Goal: Information Seeking & Learning: Learn about a topic

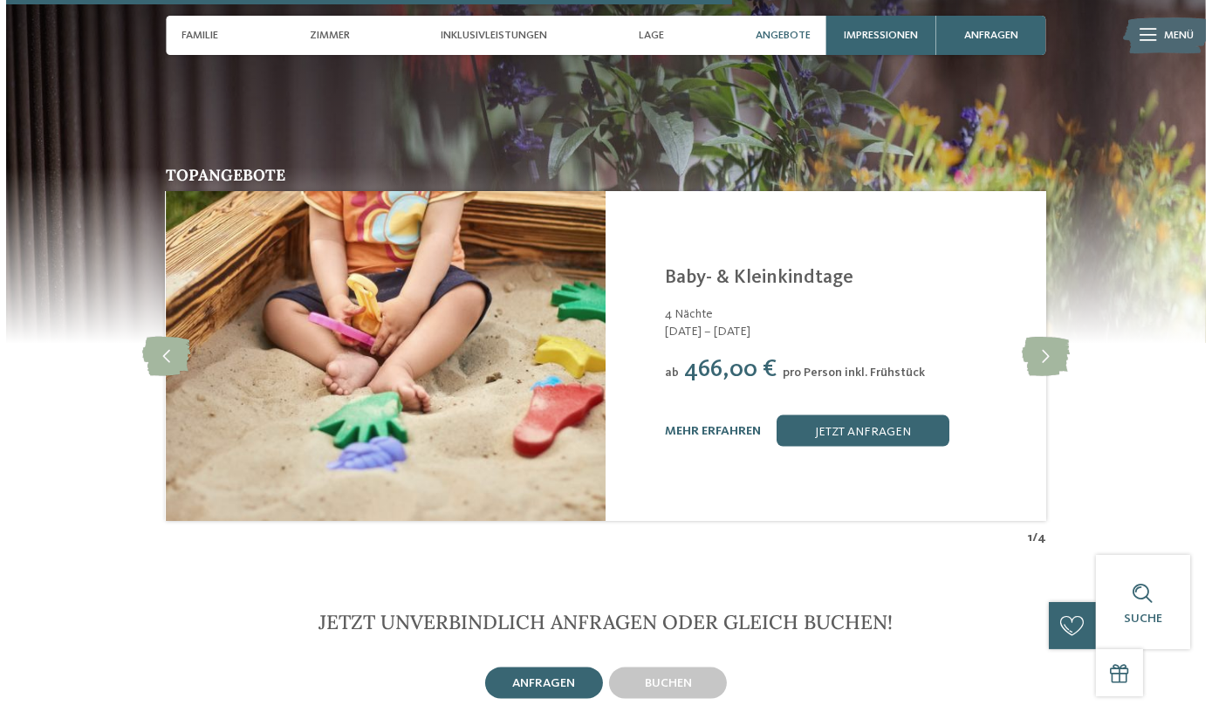
scroll to position [3092, 0]
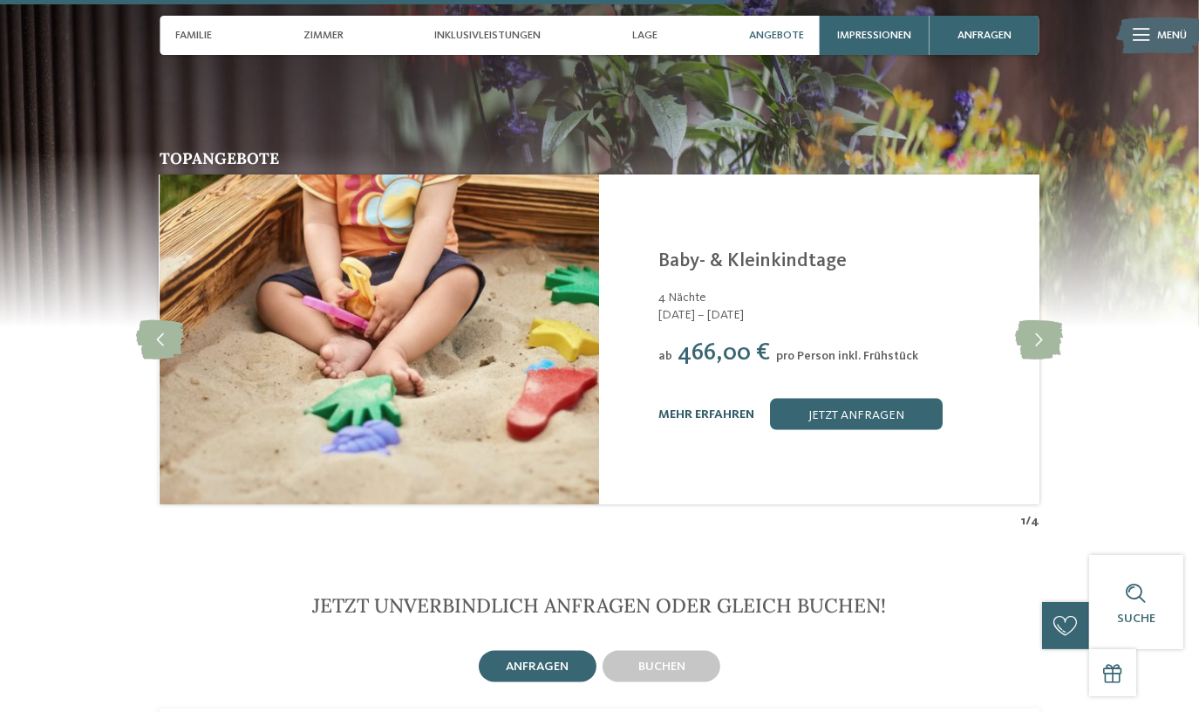
click at [705, 408] on link "mehr erfahren" at bounding box center [707, 414] width 96 height 12
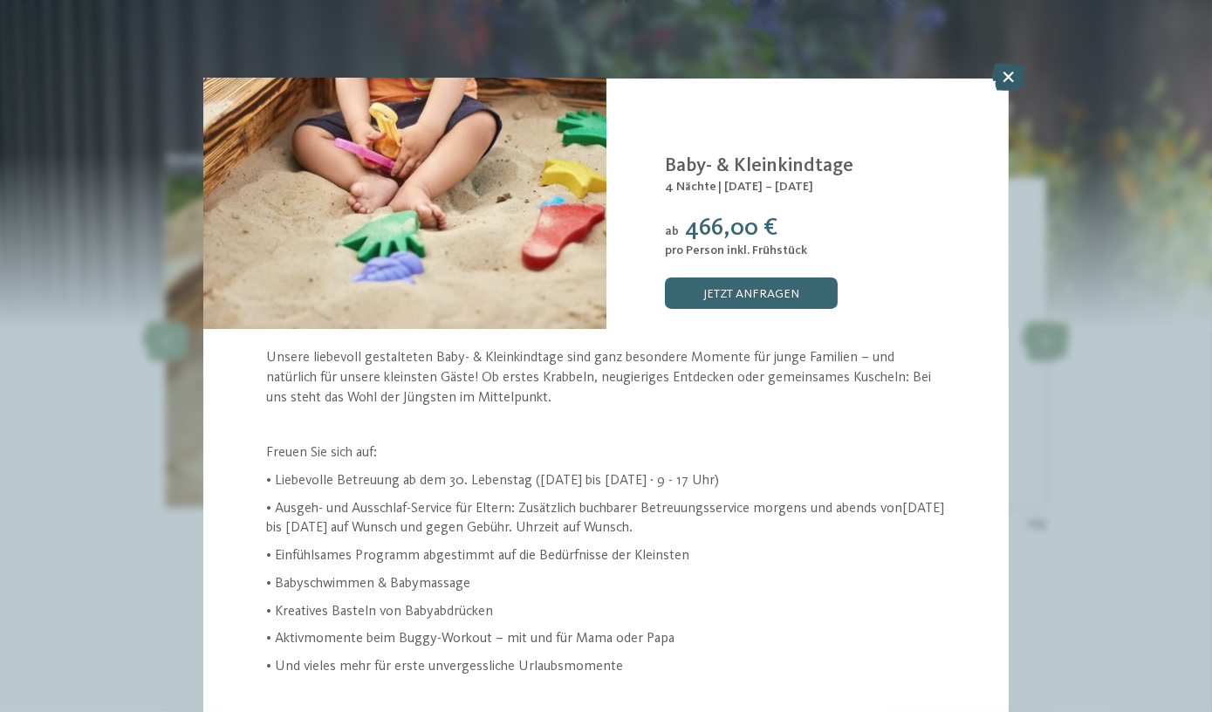
click at [1005, 77] on icon at bounding box center [1008, 77] width 34 height 28
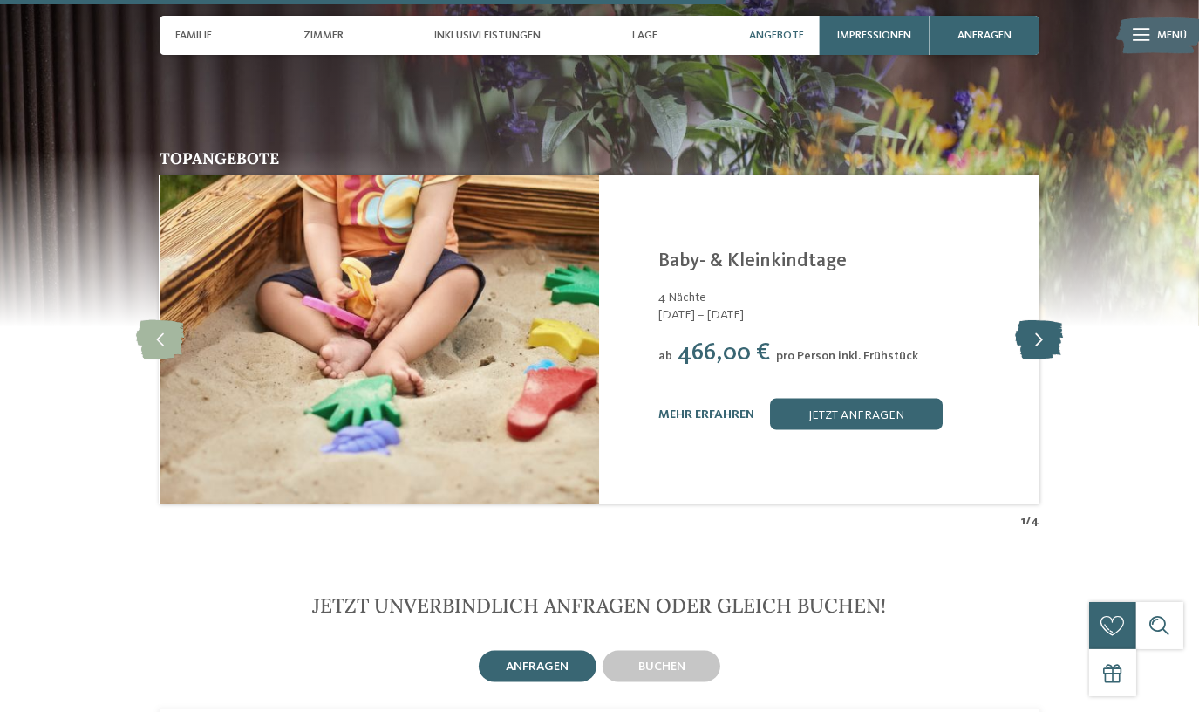
click at [1050, 320] on icon at bounding box center [1039, 339] width 48 height 39
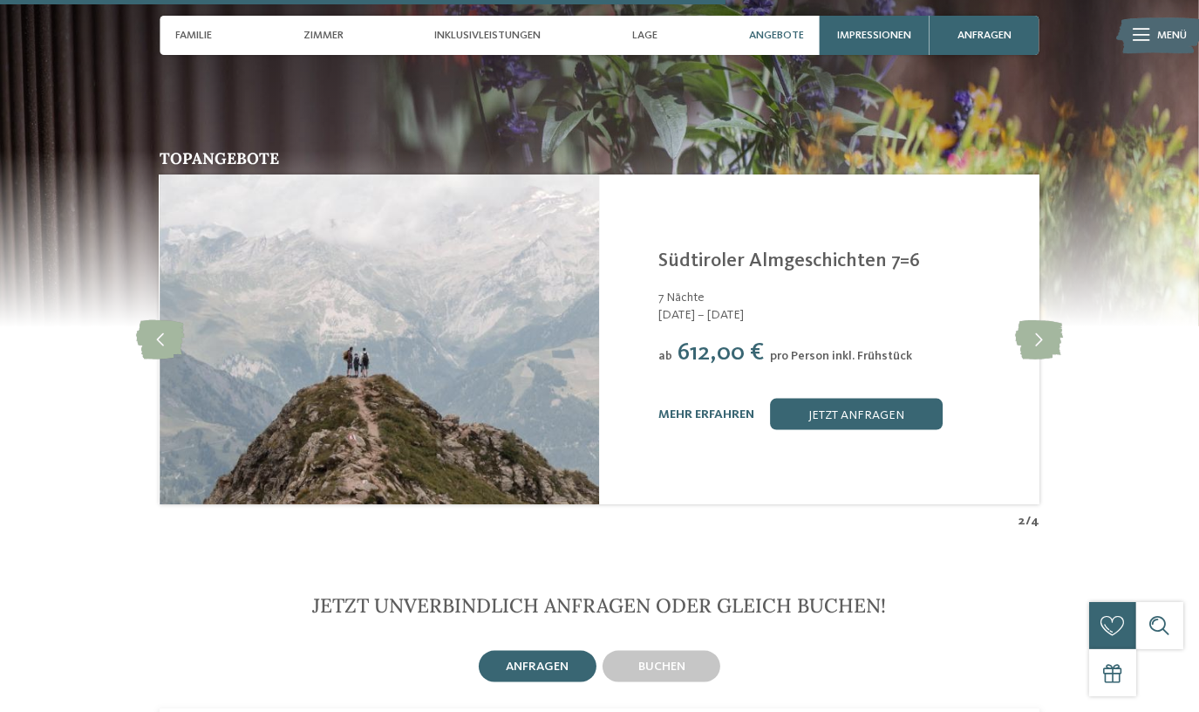
click at [703, 408] on link "mehr erfahren" at bounding box center [707, 414] width 96 height 12
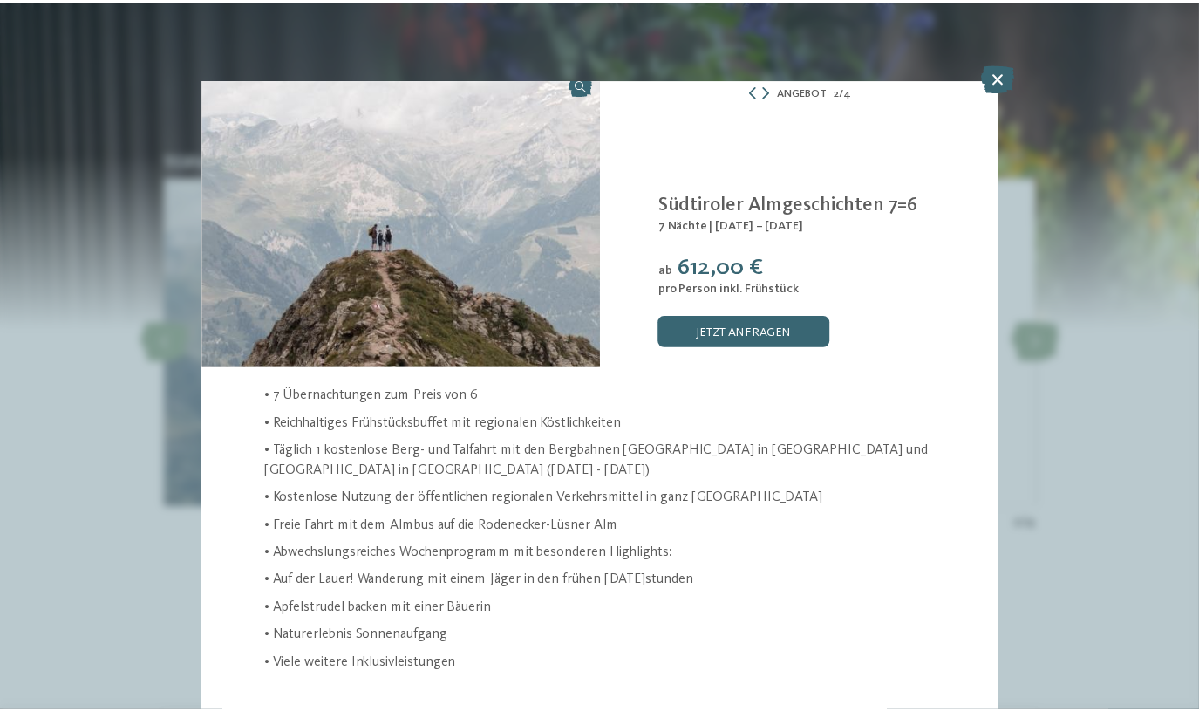
scroll to position [13, 0]
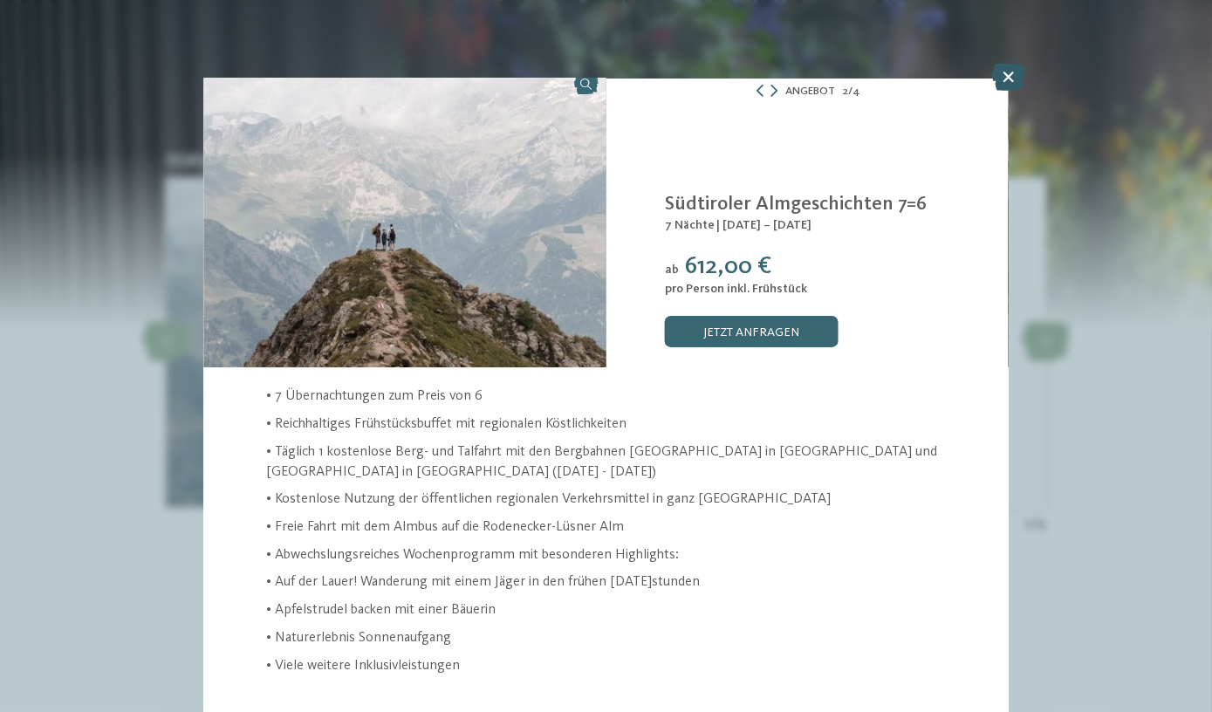
click at [1011, 82] on icon at bounding box center [1008, 77] width 34 height 28
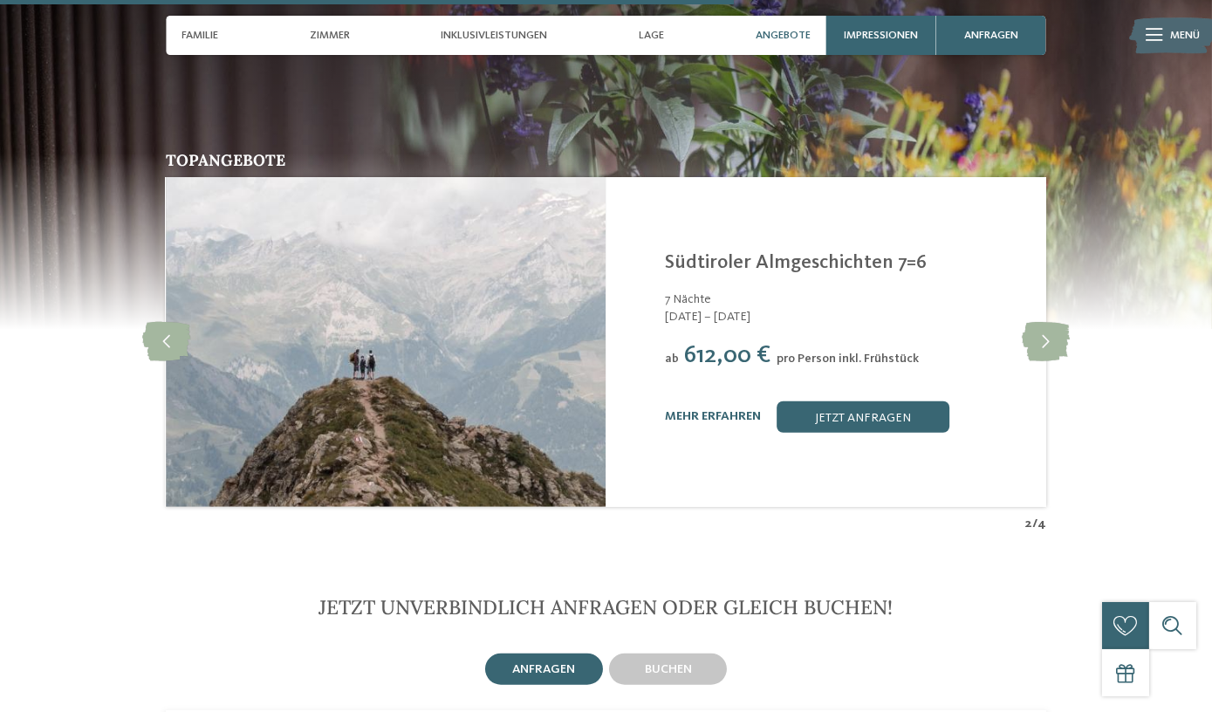
scroll to position [34, 0]
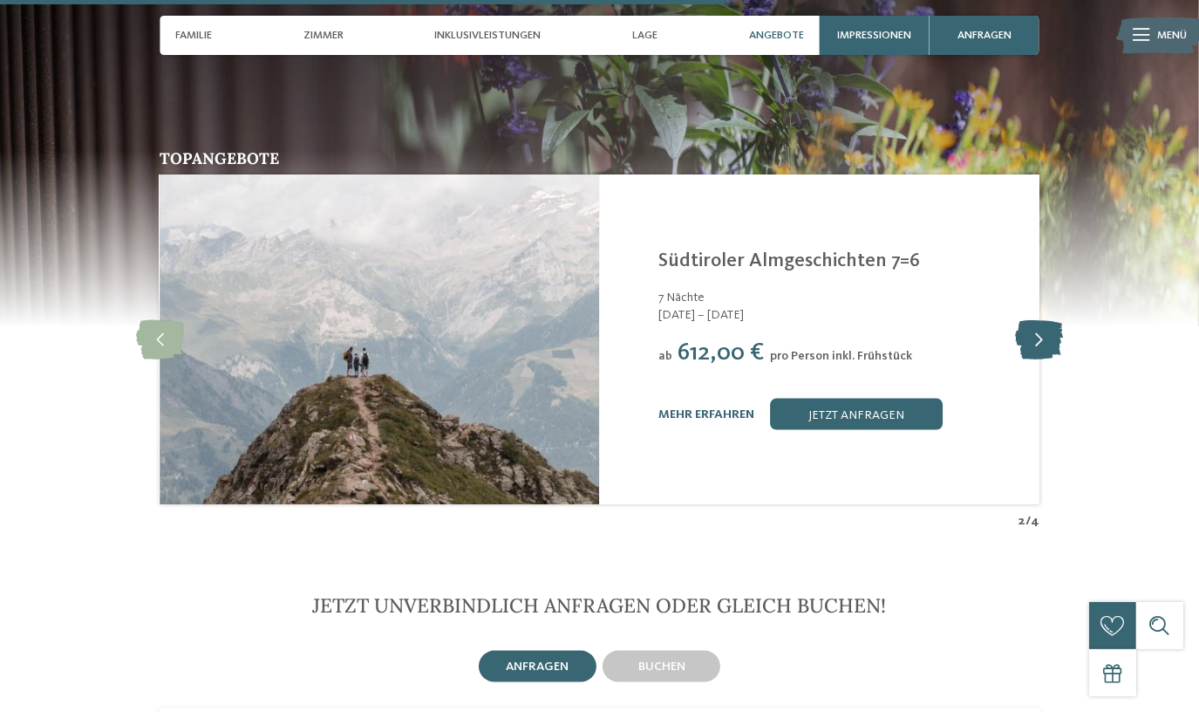
click at [1035, 320] on icon at bounding box center [1039, 339] width 48 height 39
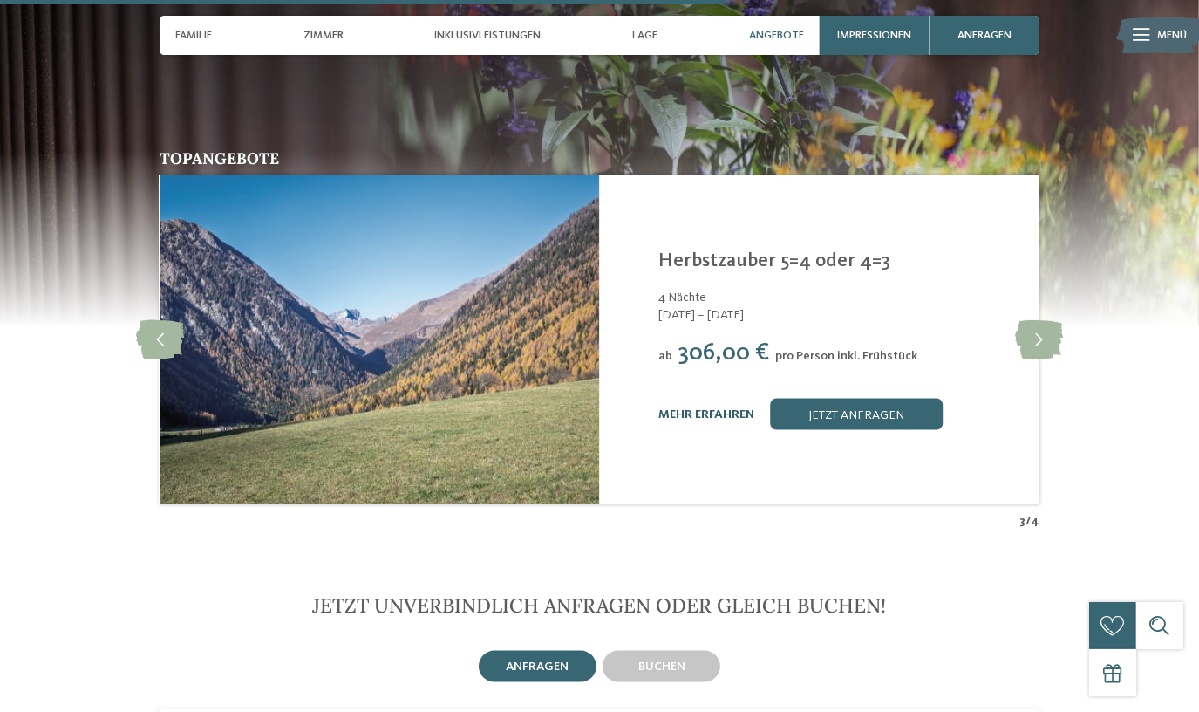
click at [714, 408] on link "mehr erfahren" at bounding box center [707, 414] width 96 height 12
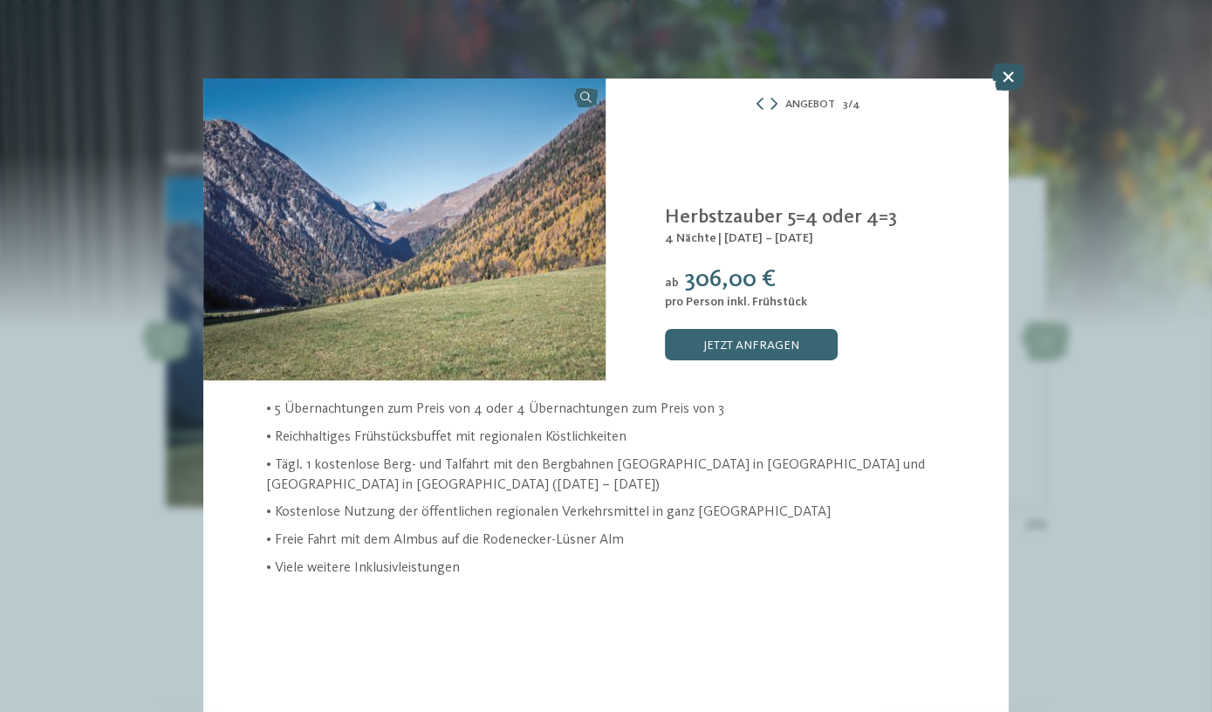
click at [1006, 78] on icon at bounding box center [1008, 77] width 34 height 28
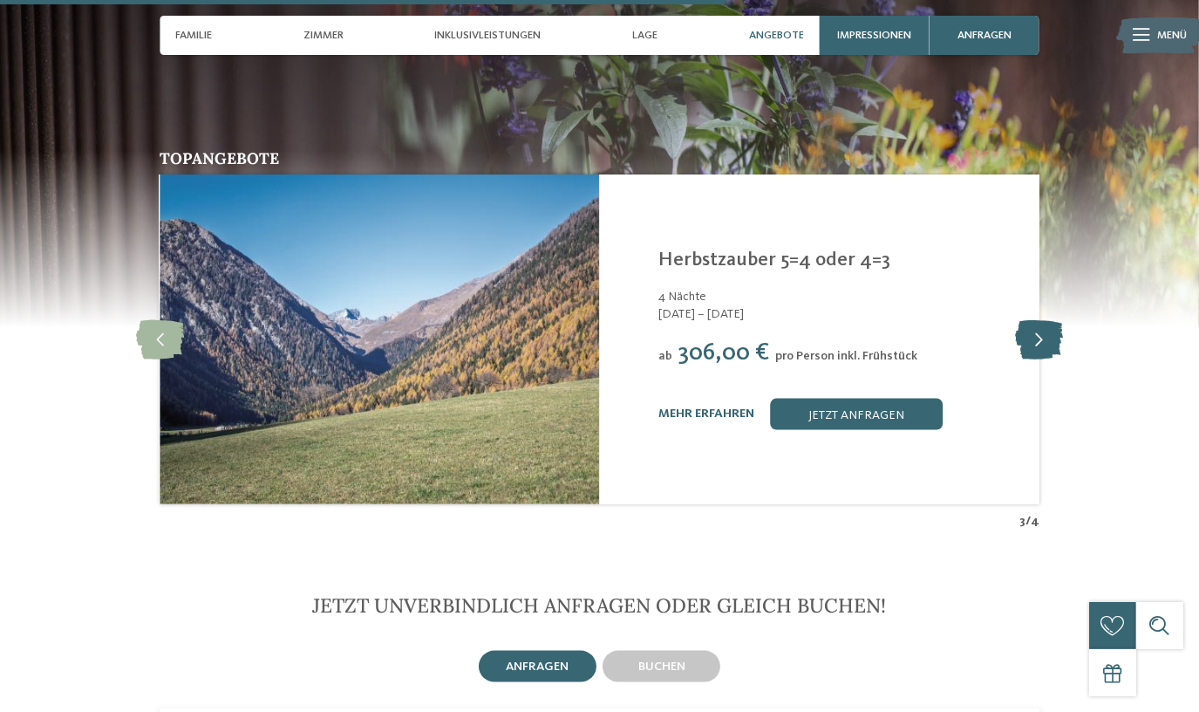
click at [1026, 320] on icon at bounding box center [1039, 339] width 48 height 39
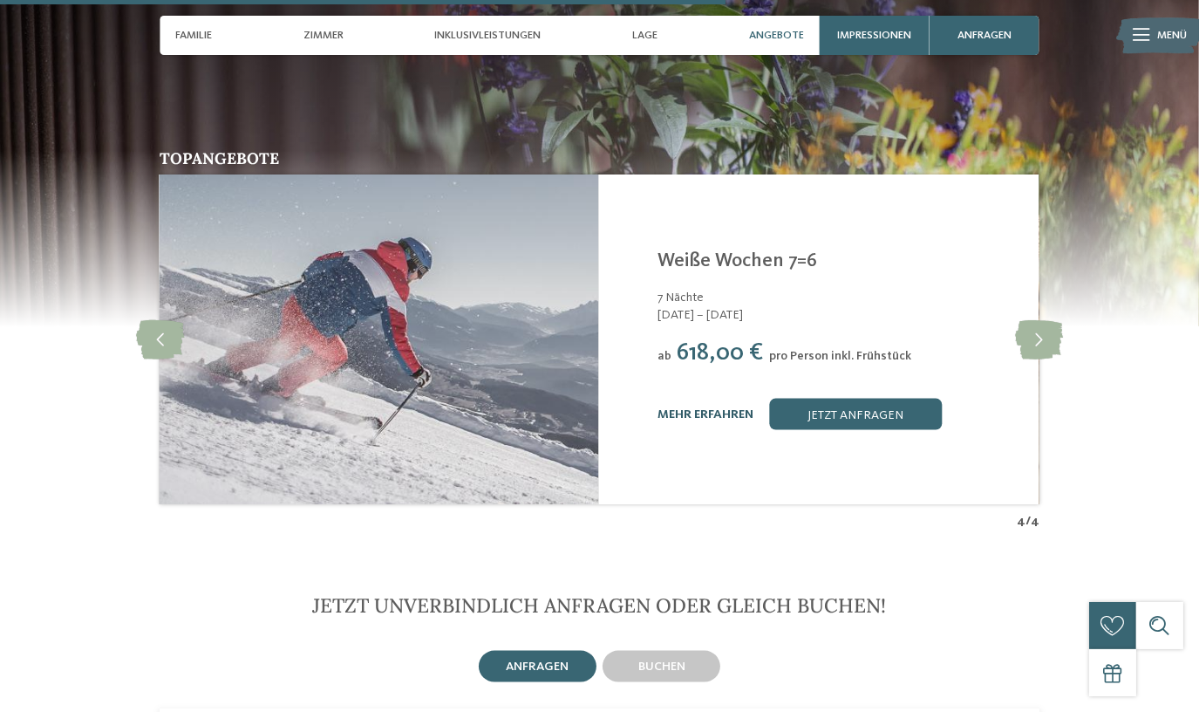
click at [712, 408] on link "mehr erfahren" at bounding box center [706, 414] width 96 height 12
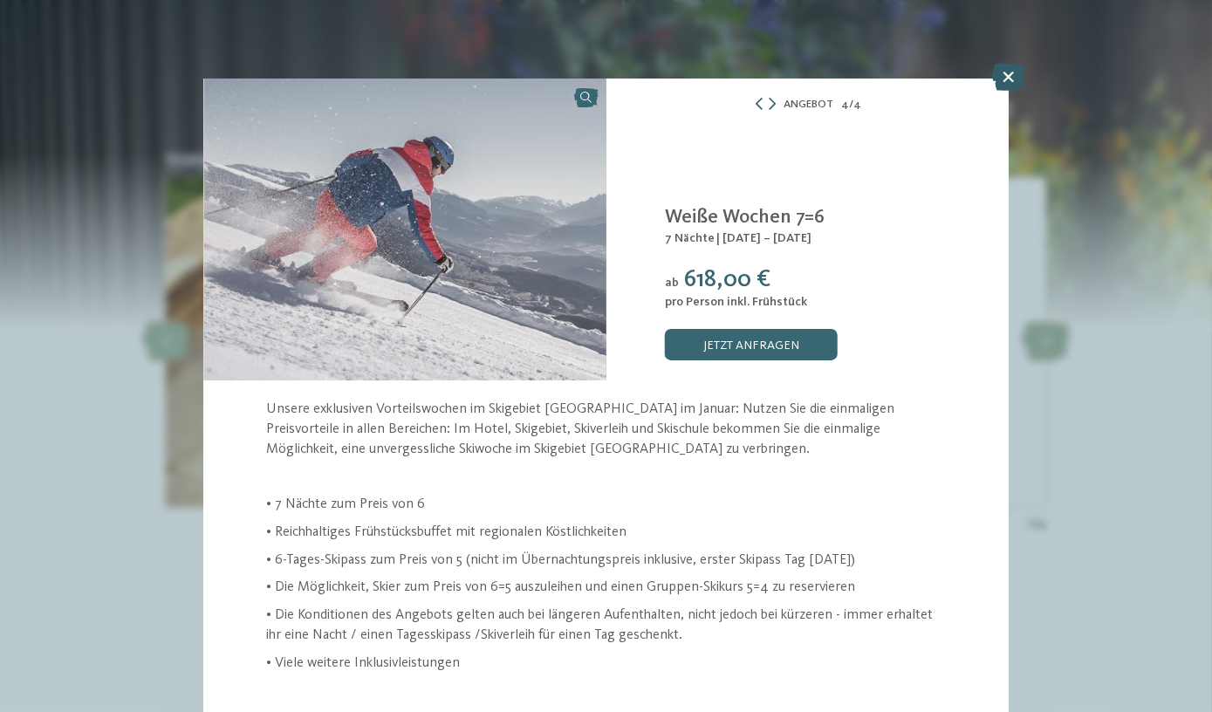
click at [1009, 81] on icon at bounding box center [1008, 77] width 34 height 28
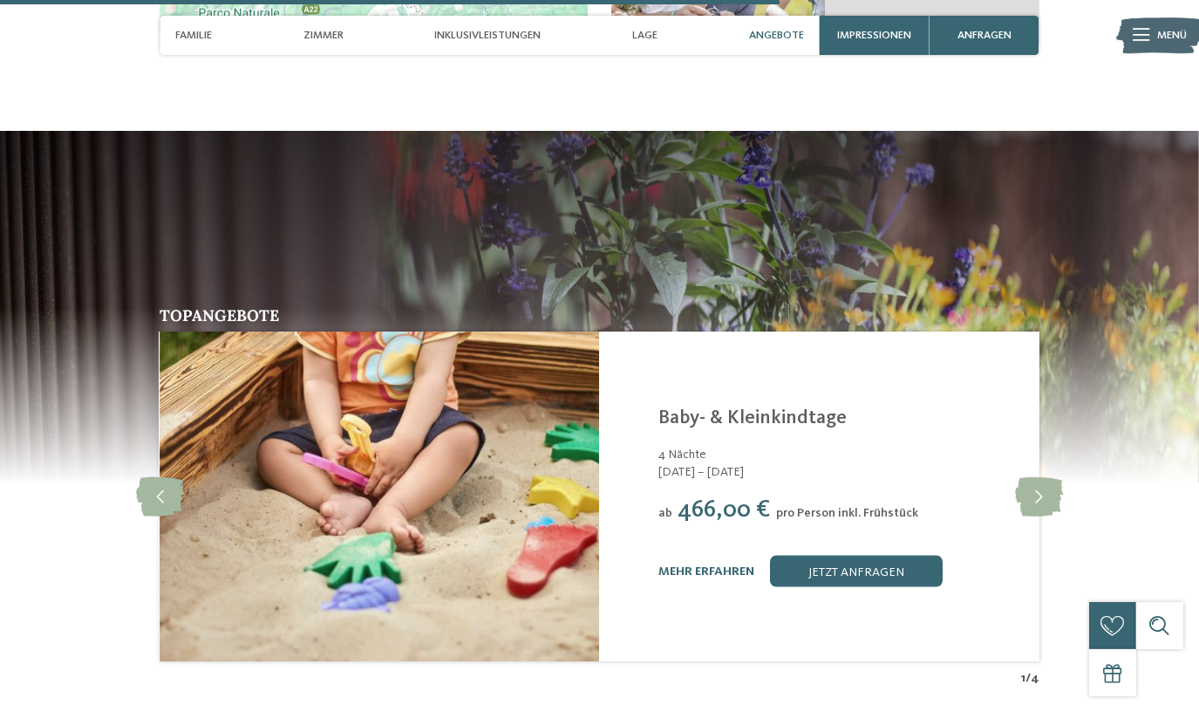
scroll to position [2933, 0]
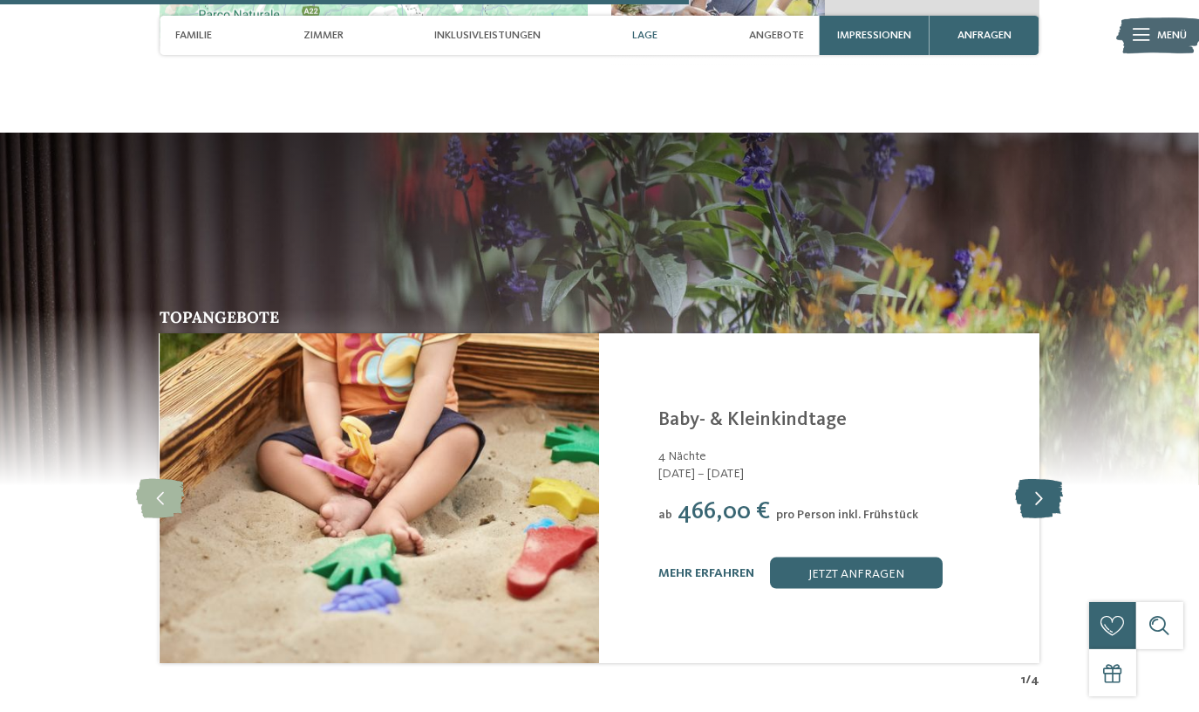
click at [1033, 479] on icon at bounding box center [1039, 498] width 48 height 39
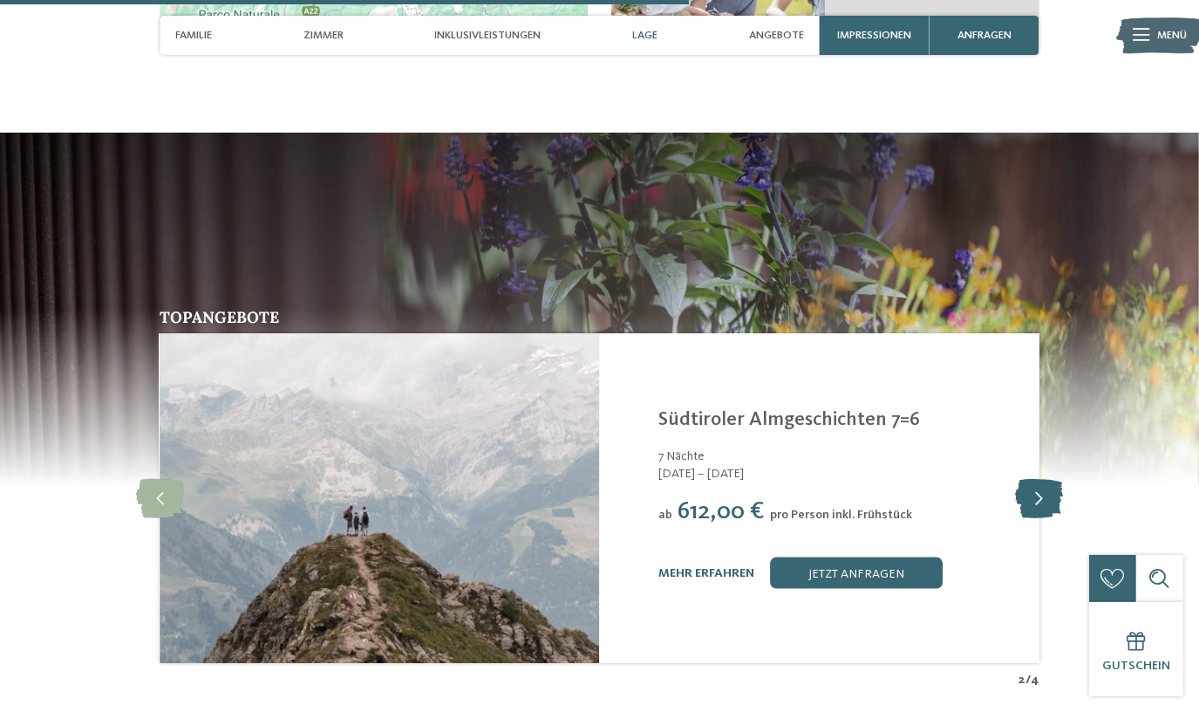
click at [1044, 479] on icon at bounding box center [1039, 498] width 48 height 39
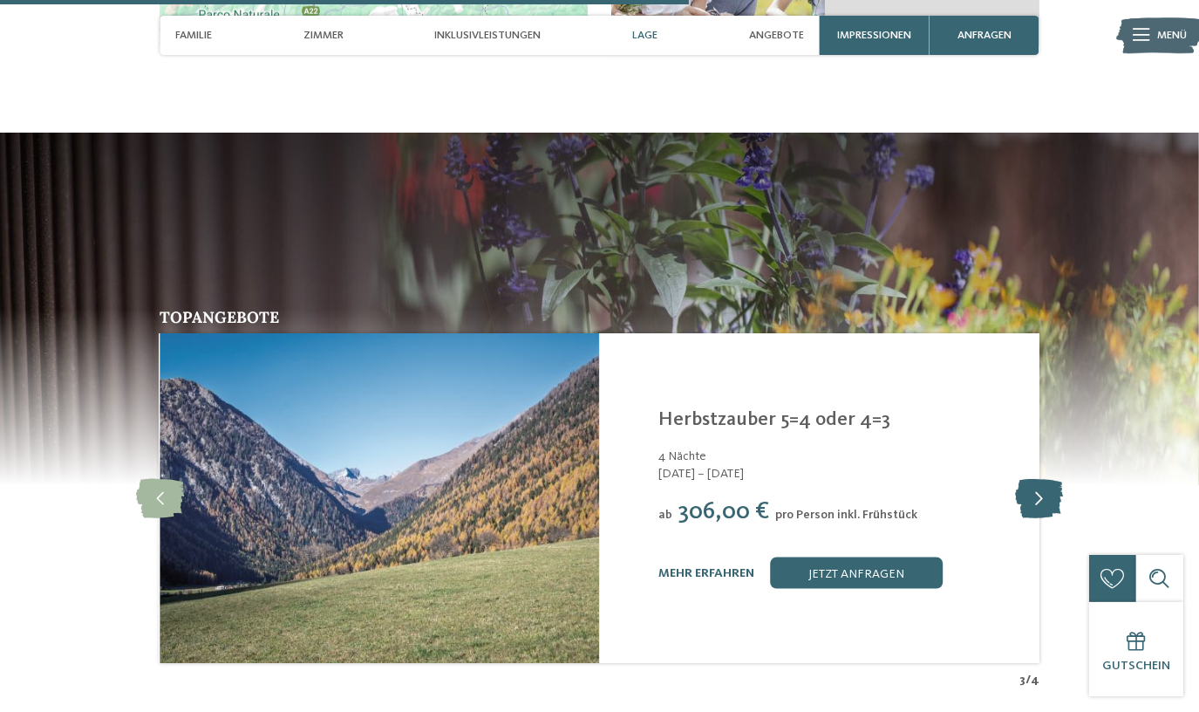
click at [1044, 479] on icon at bounding box center [1039, 498] width 48 height 39
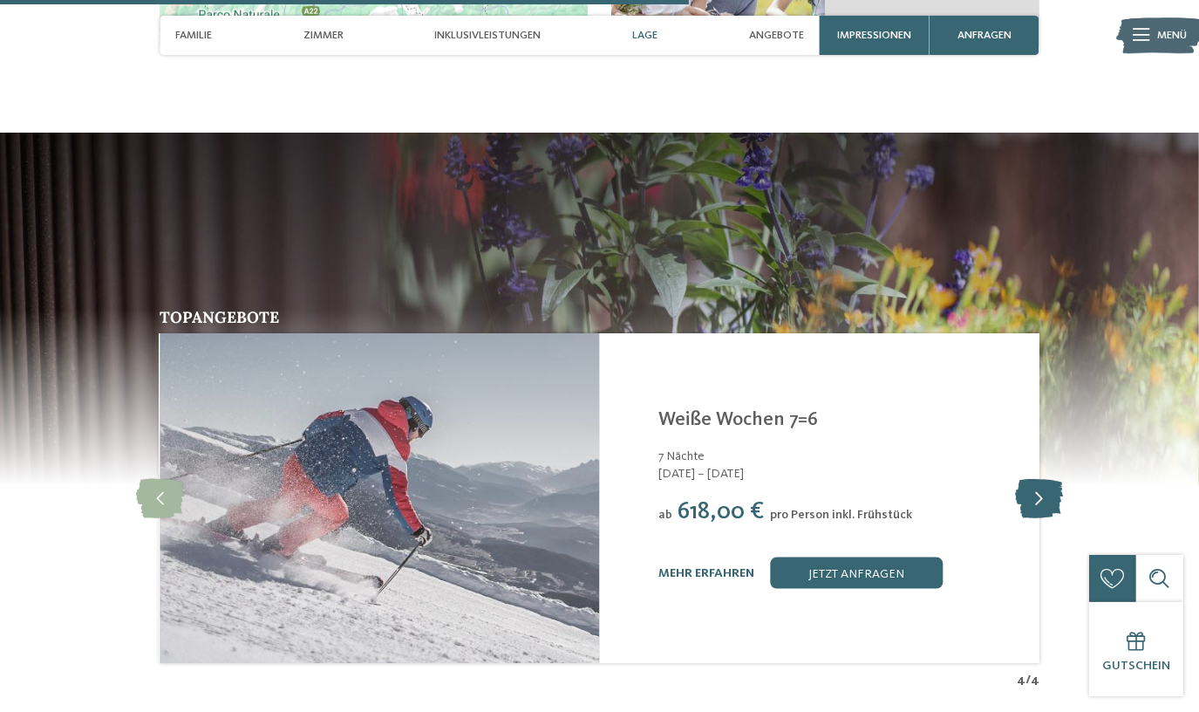
click at [1044, 479] on icon at bounding box center [1039, 498] width 48 height 39
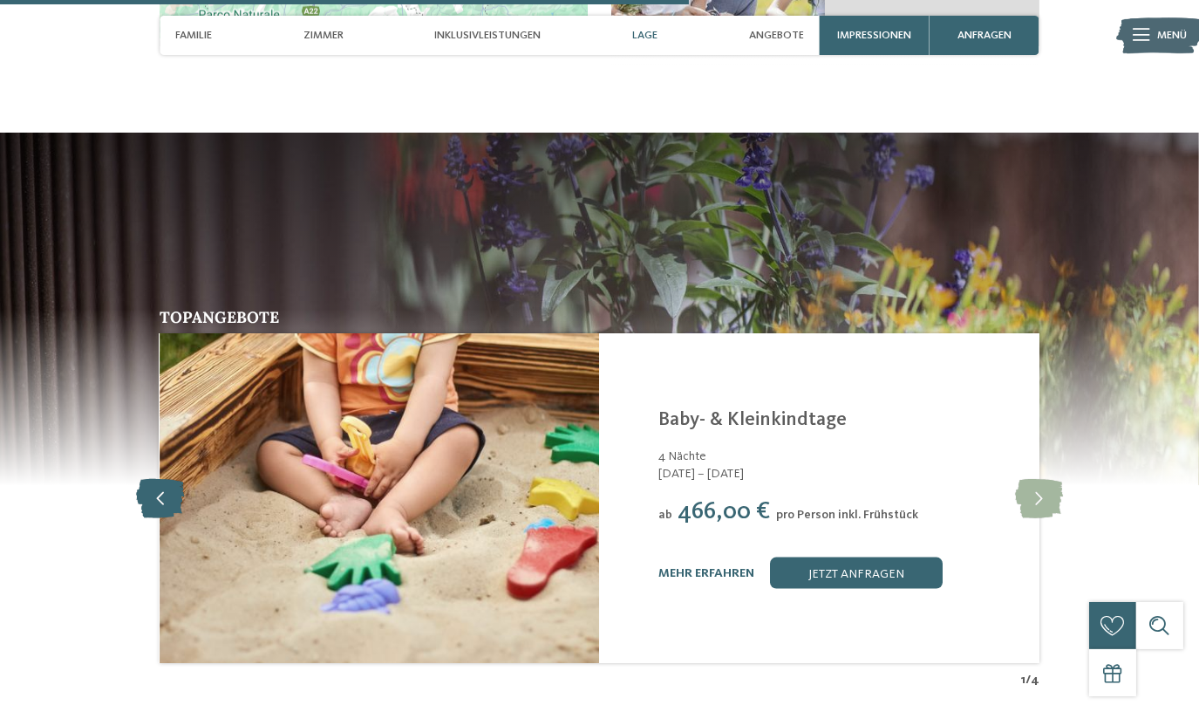
click at [169, 479] on icon at bounding box center [160, 498] width 48 height 39
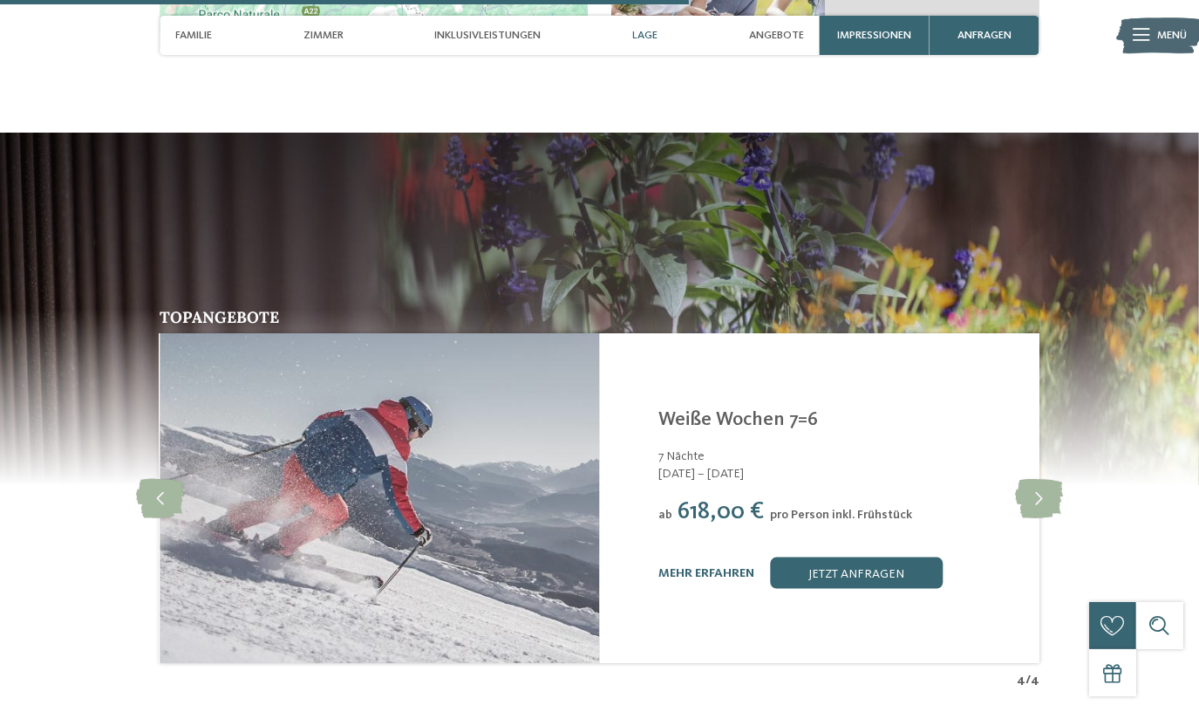
click at [694, 567] on link "mehr erfahren" at bounding box center [707, 573] width 96 height 12
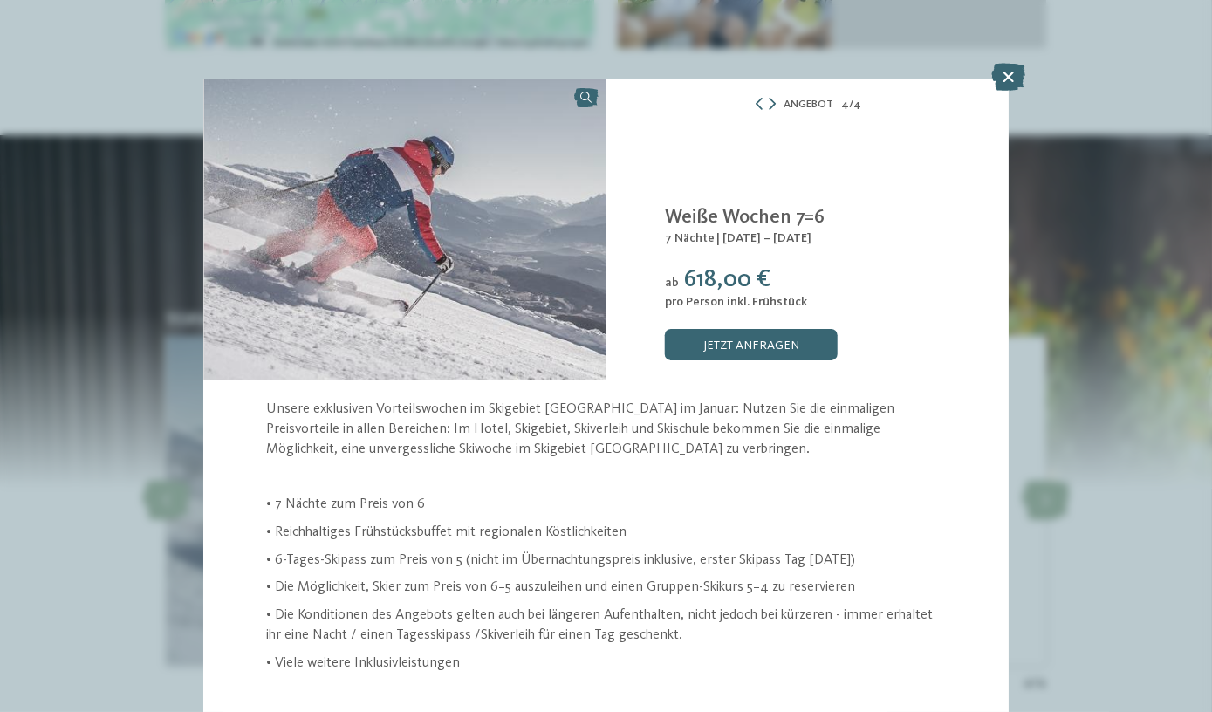
click at [1015, 76] on icon at bounding box center [1008, 77] width 34 height 28
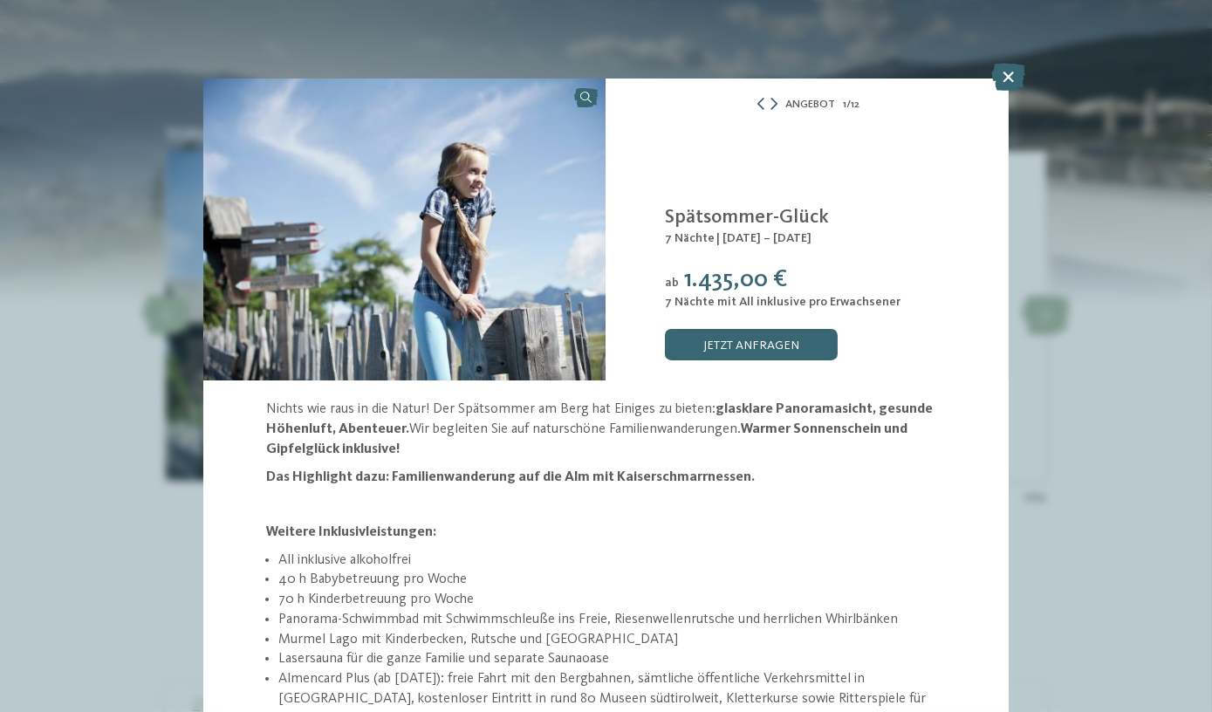
scroll to position [229, 0]
